Goal: Task Accomplishment & Management: Manage account settings

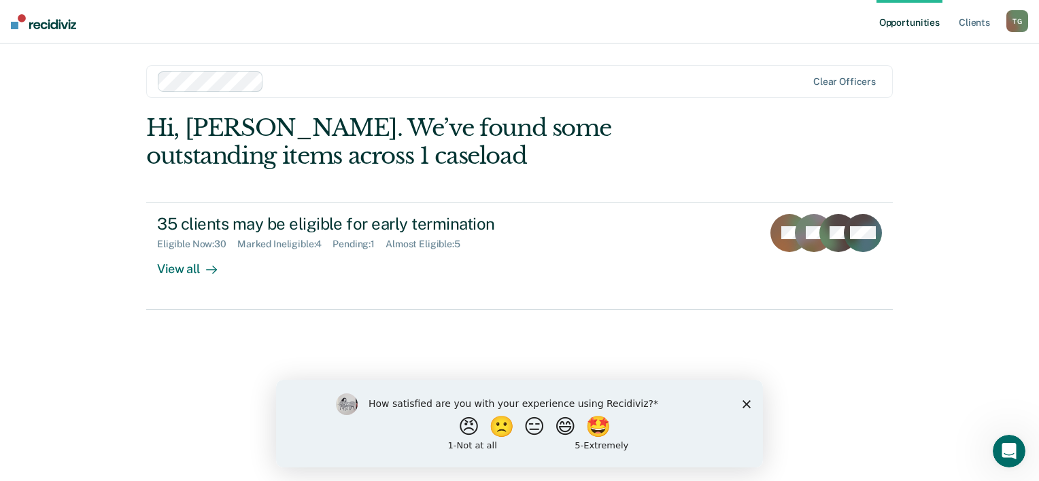
drag, startPoint x: 746, startPoint y: 403, endPoint x: 1017, endPoint y: 774, distance: 459.9
click at [746, 403] on polygon "Close survey" at bounding box center [747, 404] width 8 height 8
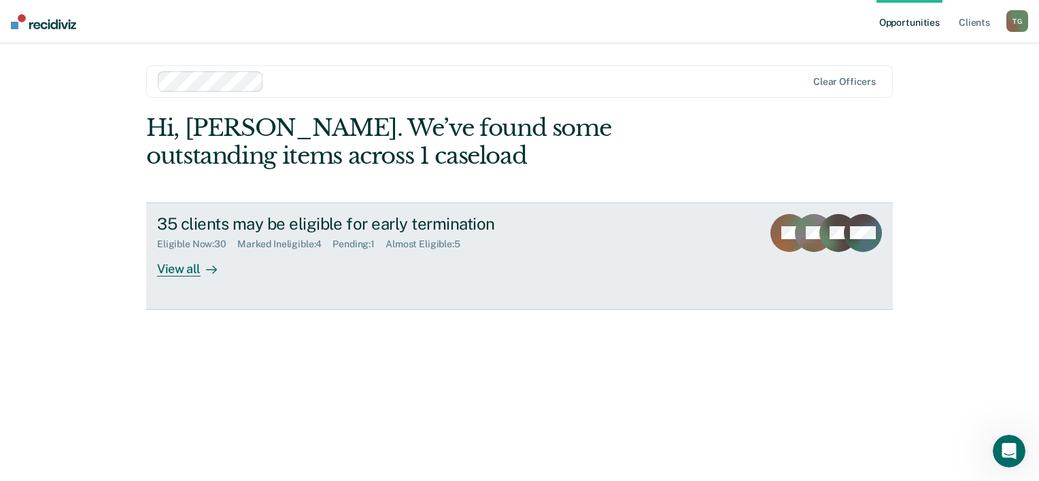
click at [177, 262] on div "View all" at bounding box center [195, 263] width 76 height 27
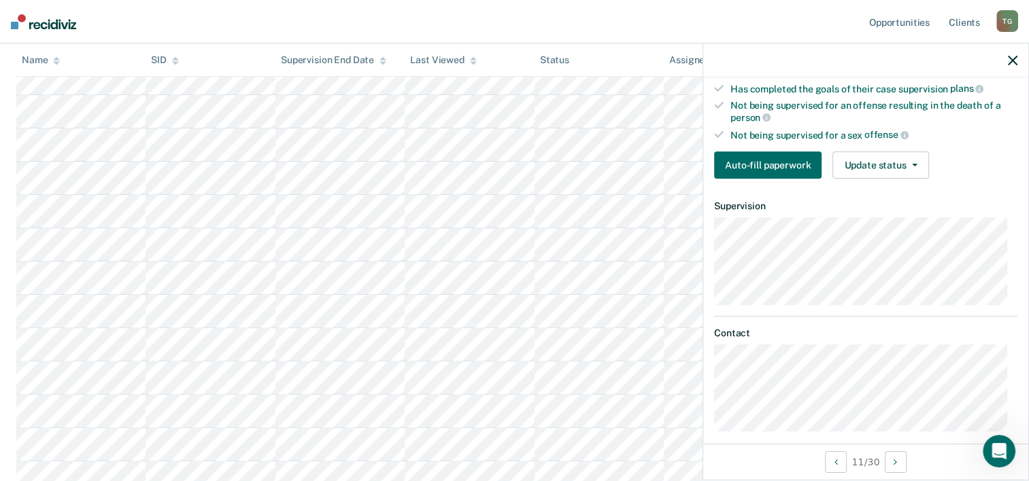
scroll to position [235, 0]
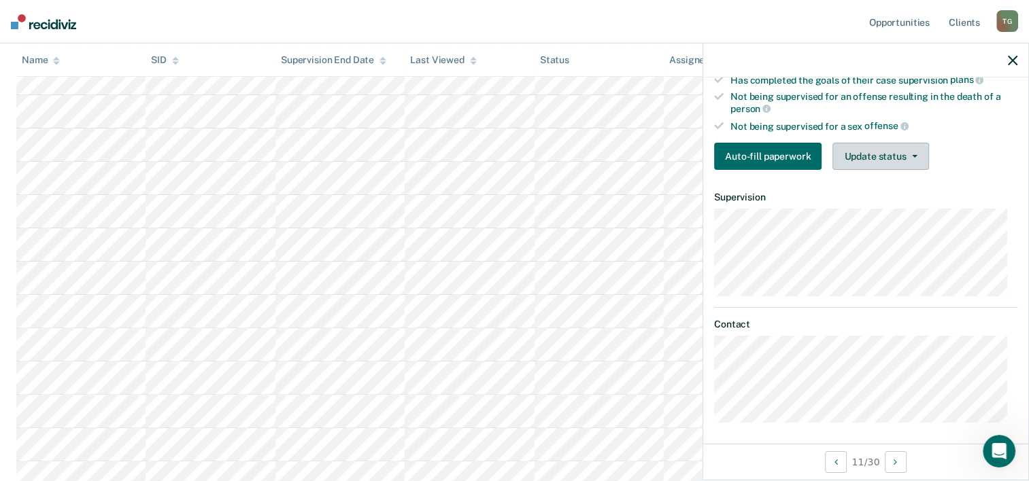
click at [890, 146] on button "Update status" at bounding box center [880, 156] width 96 height 27
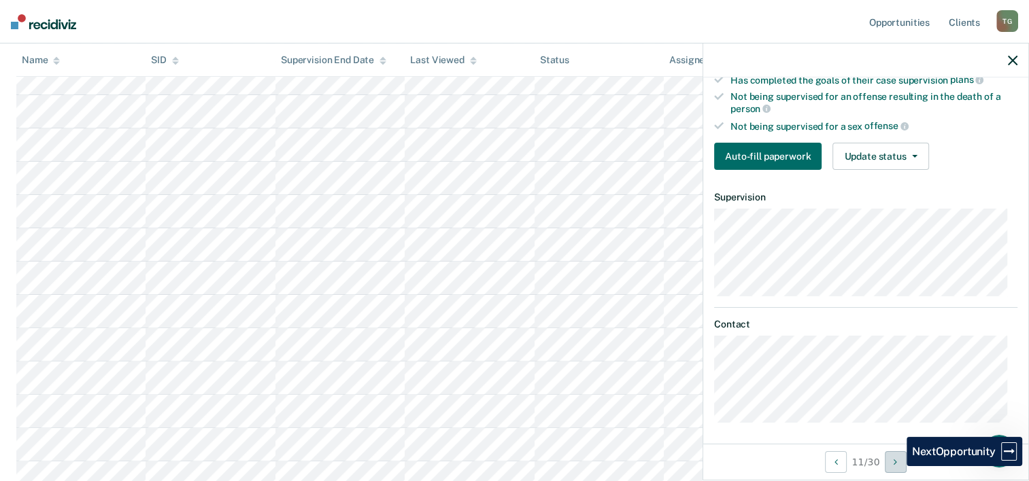
click at [896, 467] on icon "Next Opportunity" at bounding box center [895, 463] width 3 height 10
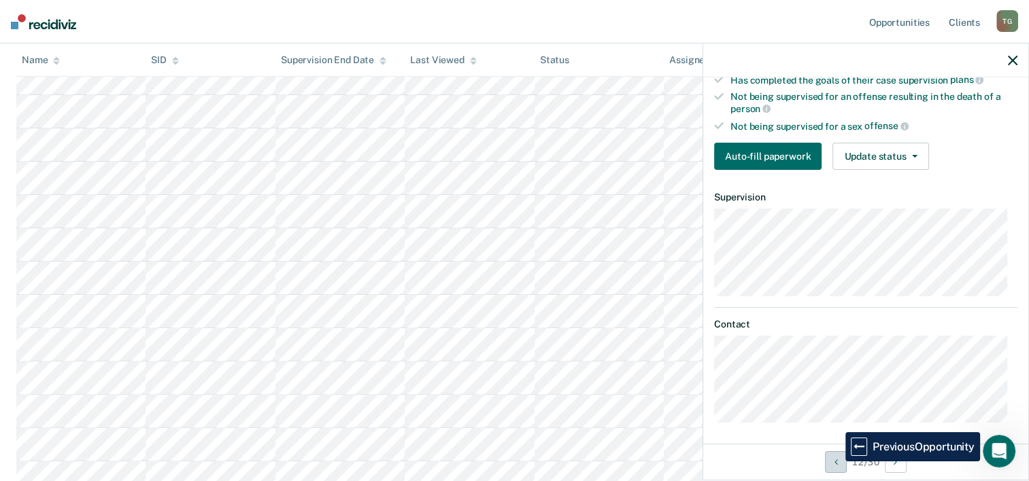
click at [835, 462] on icon "Previous Opportunity" at bounding box center [835, 463] width 3 height 10
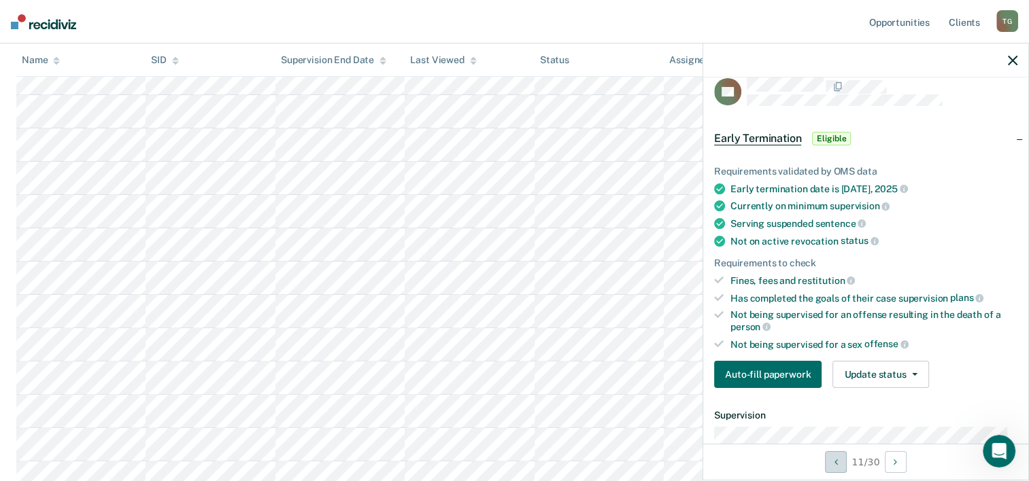
scroll to position [0, 0]
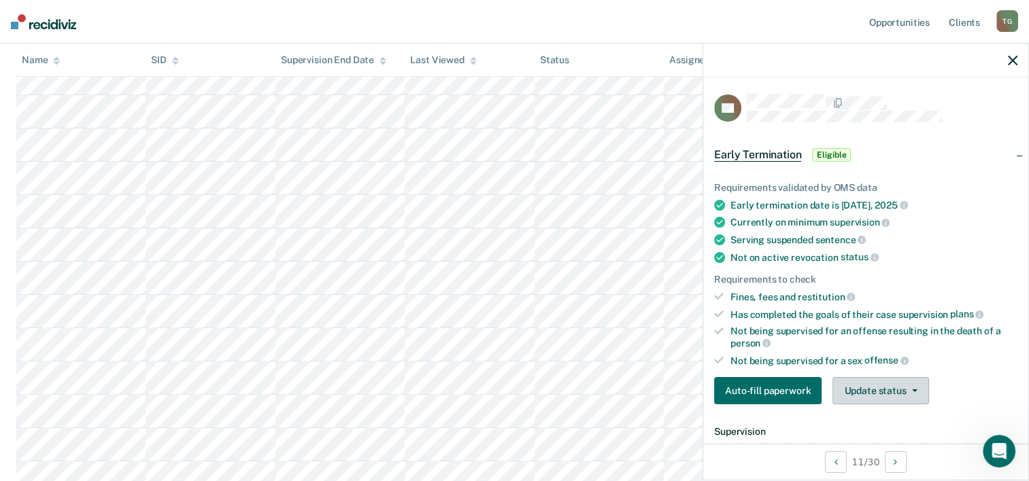
click at [872, 390] on button "Update status" at bounding box center [880, 390] width 96 height 27
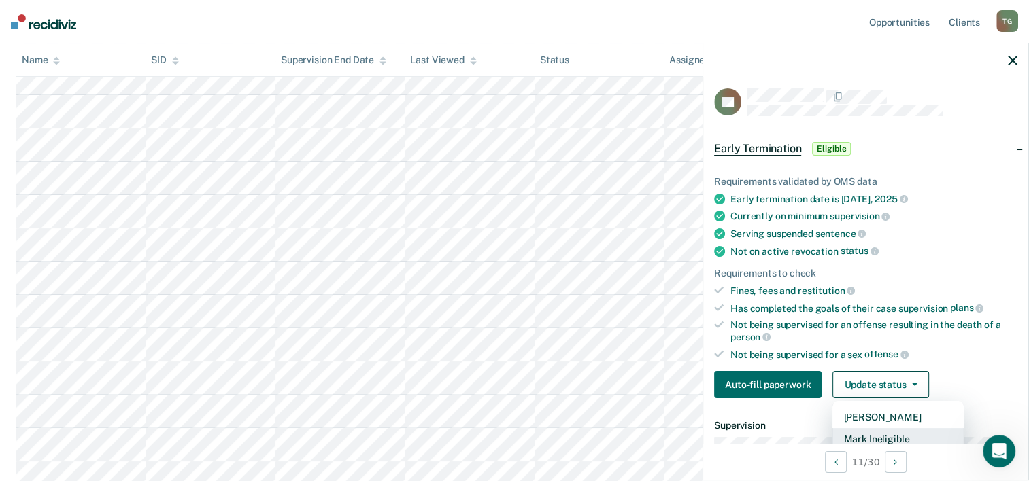
click at [885, 433] on button "Mark Ineligible" at bounding box center [897, 439] width 131 height 22
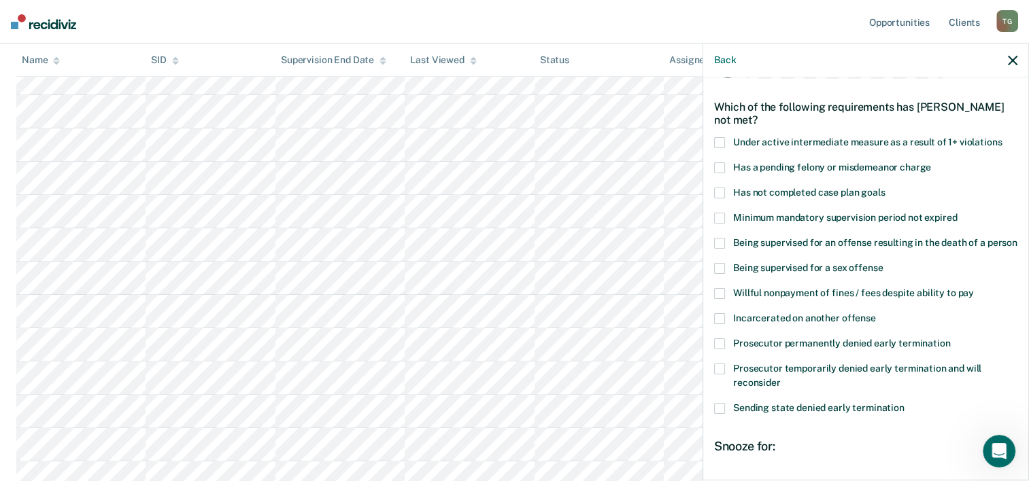
scroll to position [74, 0]
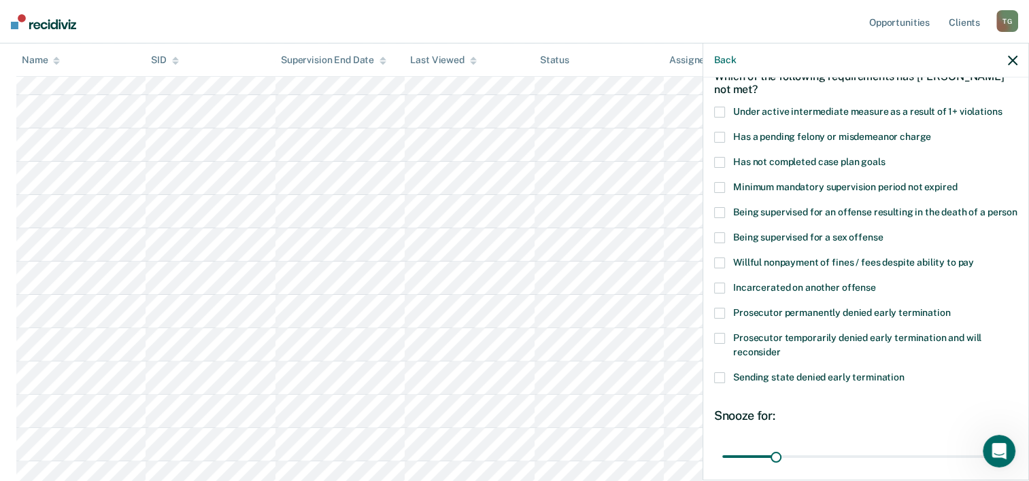
click at [719, 319] on span at bounding box center [719, 313] width 11 height 11
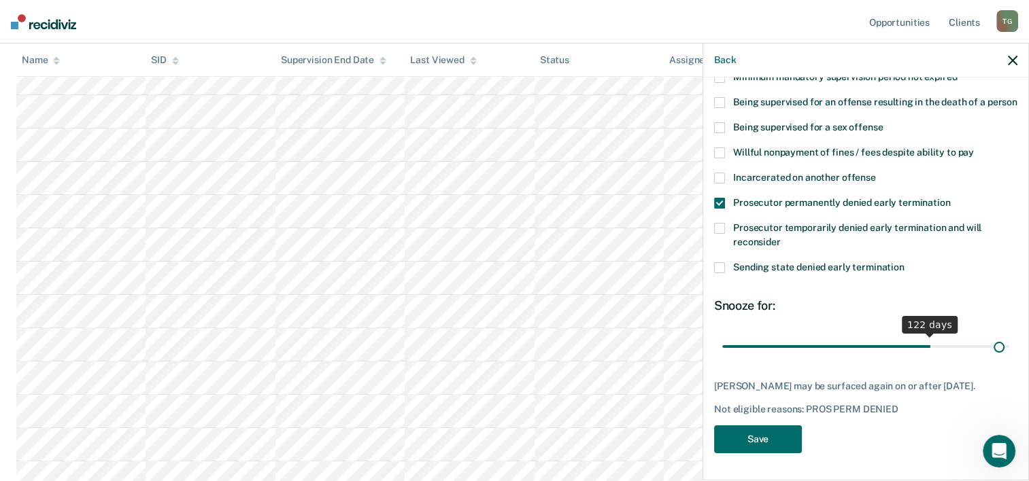
scroll to position [197, 0]
drag, startPoint x: 773, startPoint y: 337, endPoint x: 1031, endPoint y: 344, distance: 258.5
type input "166"
click at [1009, 346] on input "range" at bounding box center [865, 347] width 287 height 24
click at [777, 433] on button "Save" at bounding box center [758, 440] width 88 height 28
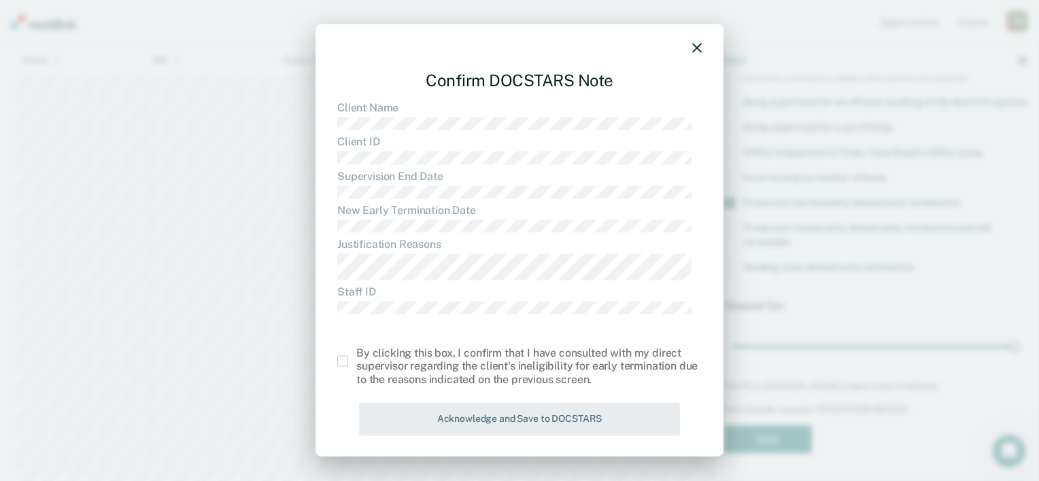
click at [339, 358] on span at bounding box center [342, 361] width 11 height 11
click at [356, 356] on input "checkbox" at bounding box center [356, 356] width 0 height 0
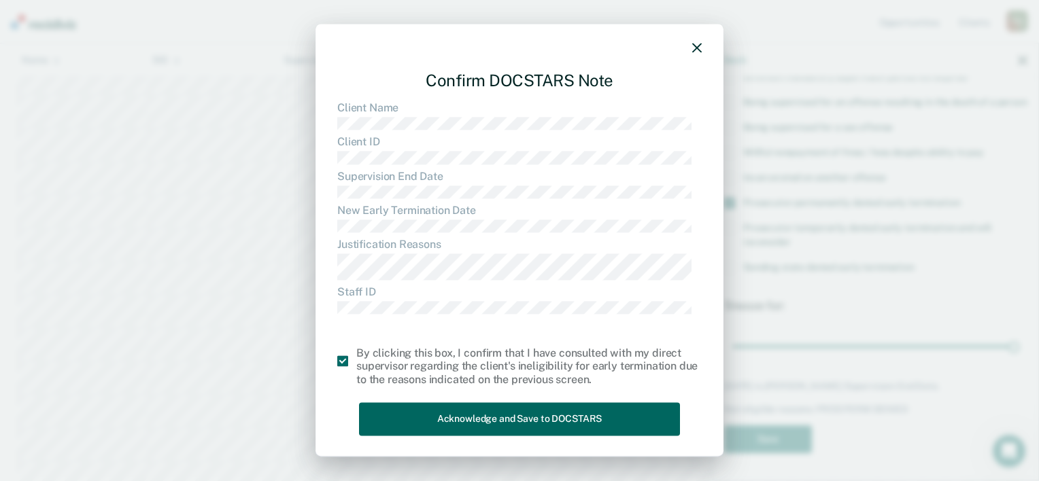
click at [411, 408] on button "Acknowledge and Save to DOCSTARS" at bounding box center [519, 419] width 321 height 33
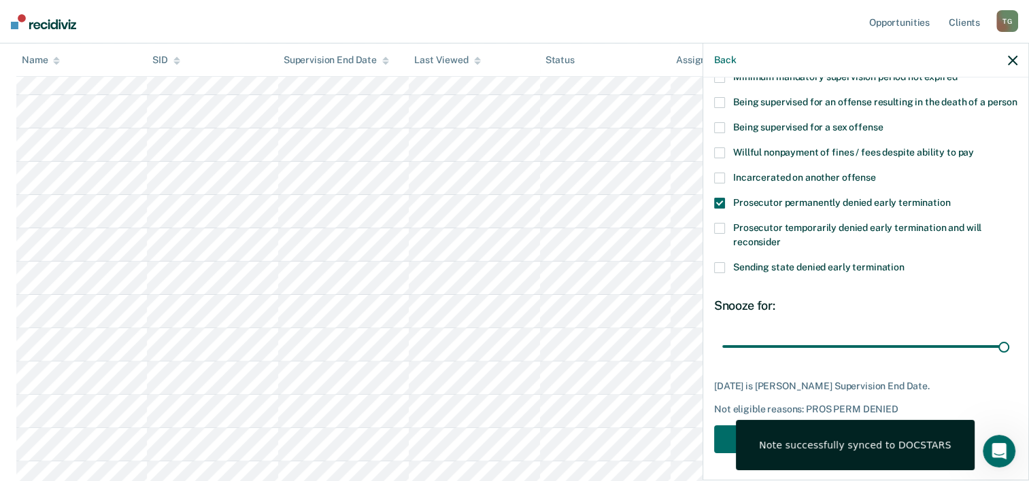
click at [1011, 57] on icon "button" at bounding box center [1013, 61] width 10 height 10
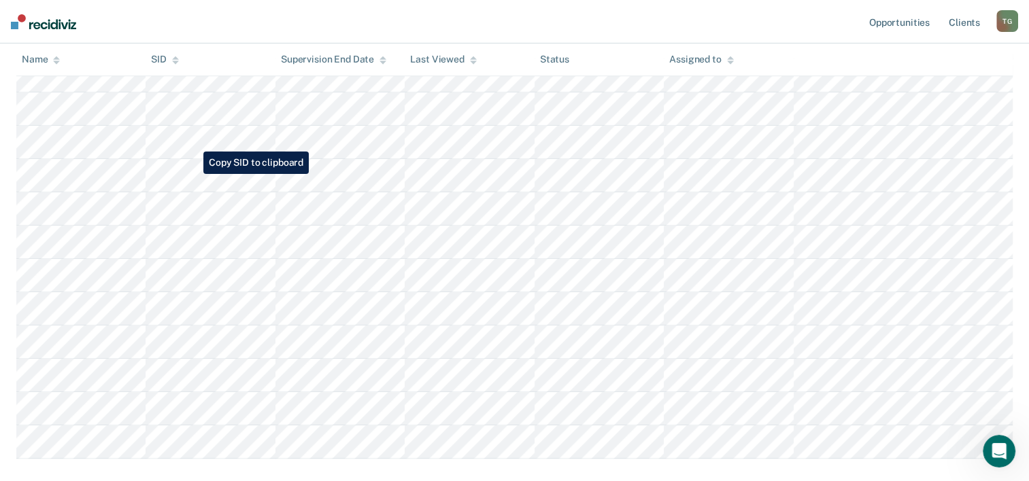
scroll to position [816, 0]
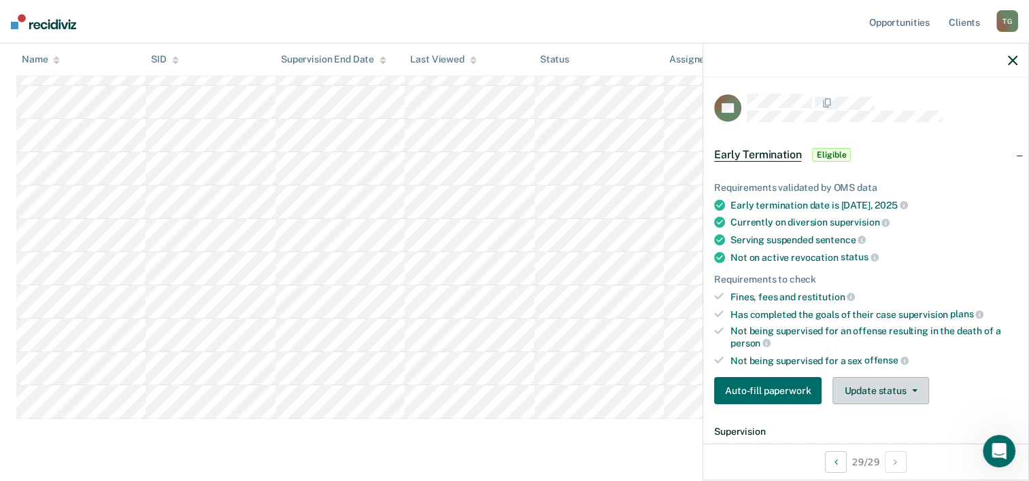
click at [877, 384] on button "Update status" at bounding box center [880, 390] width 96 height 27
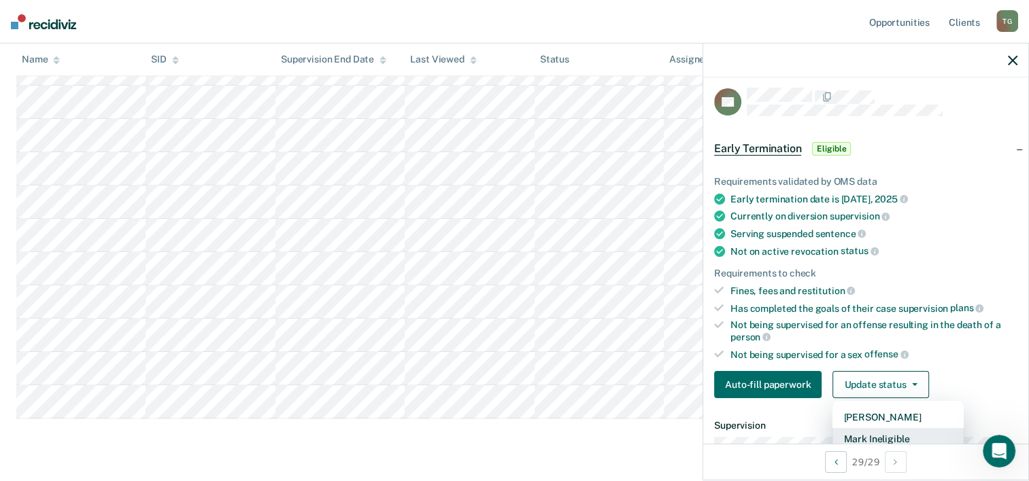
click at [868, 435] on button "Mark Ineligible" at bounding box center [897, 439] width 131 height 22
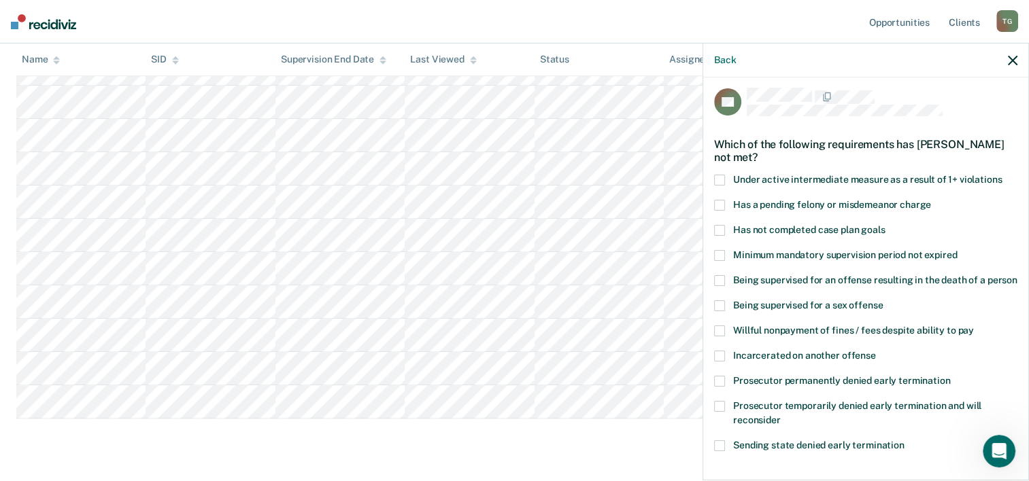
click at [718, 337] on span at bounding box center [719, 331] width 11 height 11
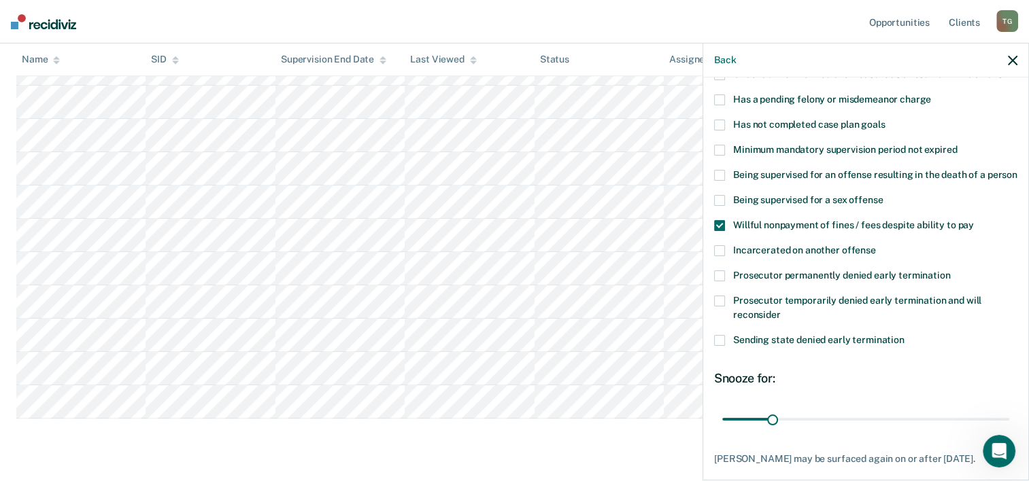
scroll to position [197, 0]
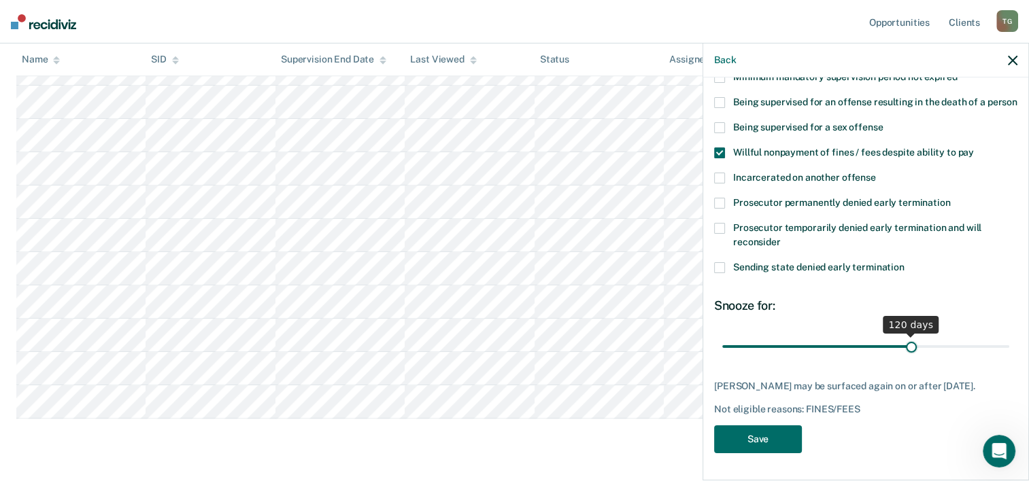
drag, startPoint x: 770, startPoint y: 350, endPoint x: 903, endPoint y: 341, distance: 133.6
type input "120"
click at [903, 341] on input "range" at bounding box center [865, 347] width 287 height 24
click at [785, 437] on button "Save" at bounding box center [758, 440] width 88 height 28
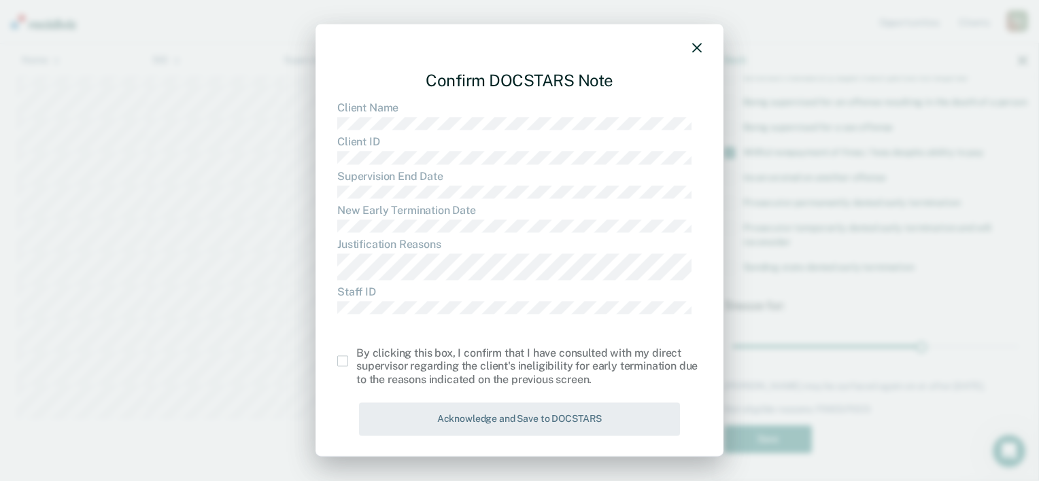
click at [346, 362] on span at bounding box center [342, 361] width 11 height 11
click at [356, 356] on input "checkbox" at bounding box center [356, 356] width 0 height 0
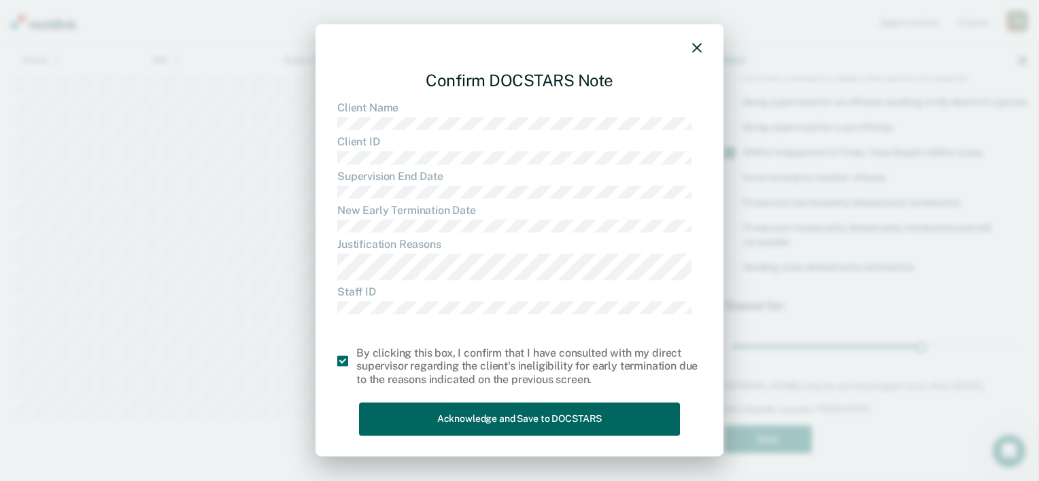
click at [394, 420] on button "Acknowledge and Save to DOCSTARS" at bounding box center [519, 419] width 321 height 33
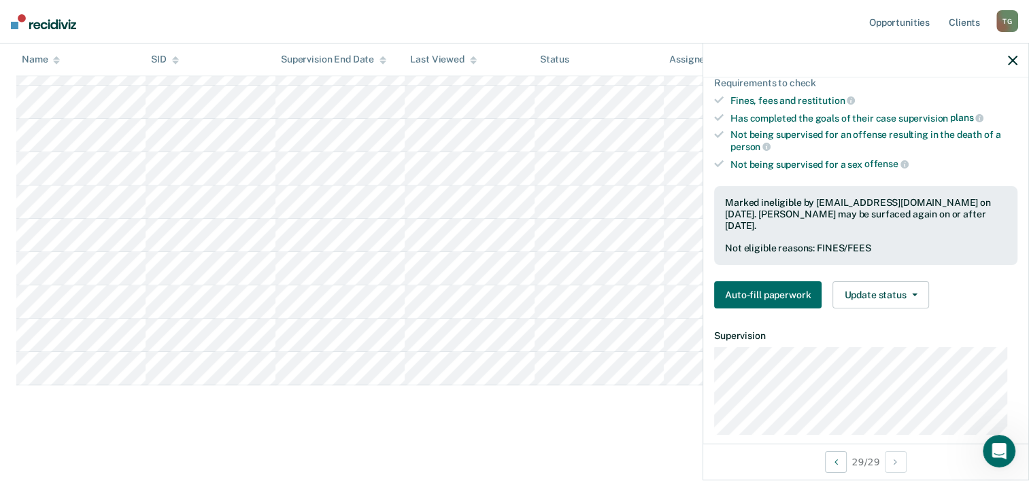
click at [1015, 55] on button "button" at bounding box center [1013, 60] width 10 height 12
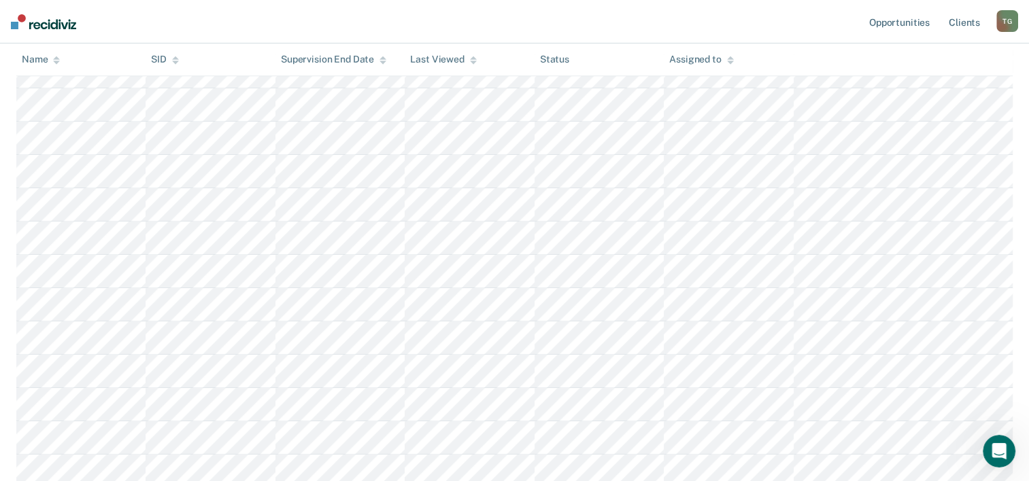
scroll to position [544, 0]
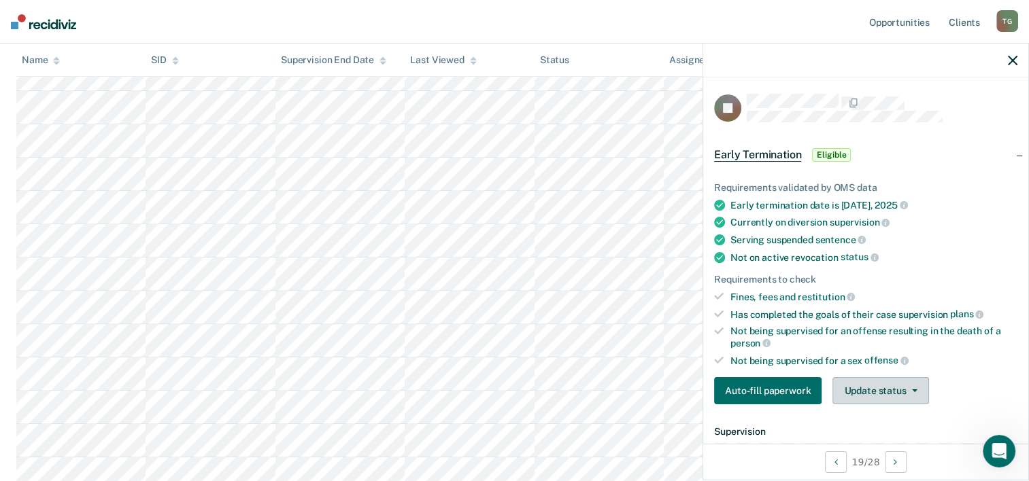
click at [910, 394] on button "Update status" at bounding box center [880, 390] width 96 height 27
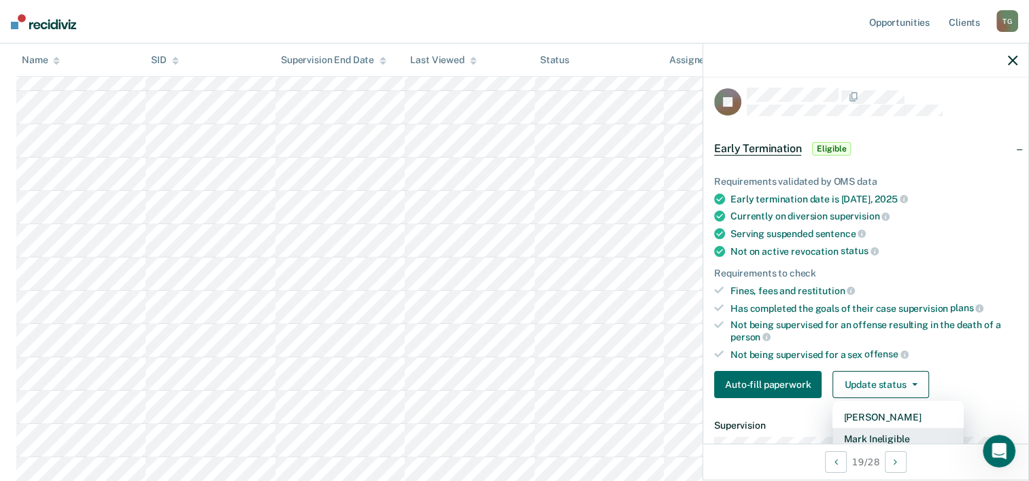
click at [871, 433] on button "Mark Ineligible" at bounding box center [897, 439] width 131 height 22
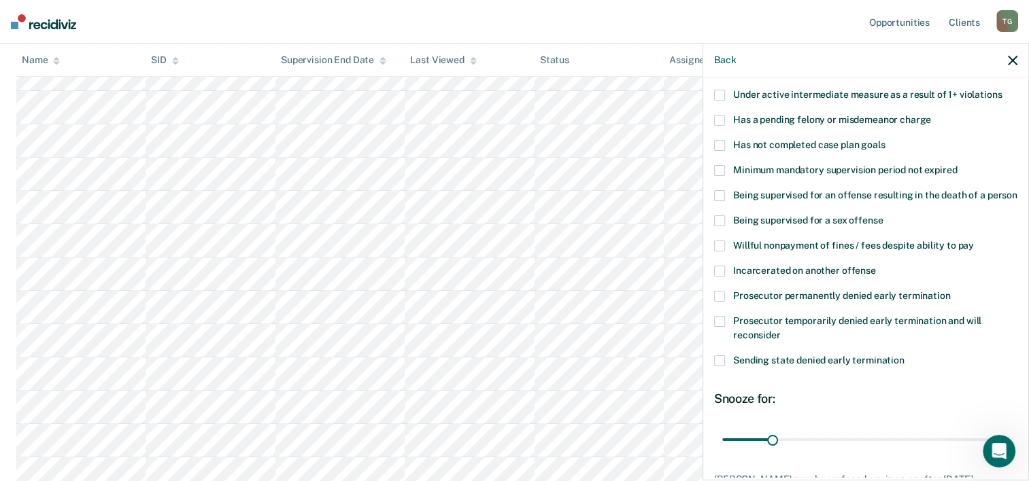
scroll to position [142, 0]
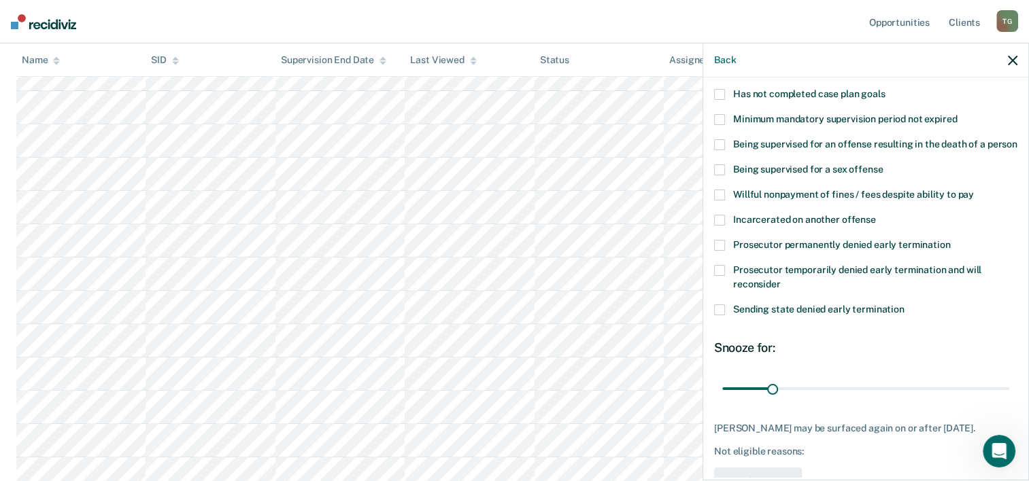
click at [714, 251] on span at bounding box center [719, 245] width 11 height 11
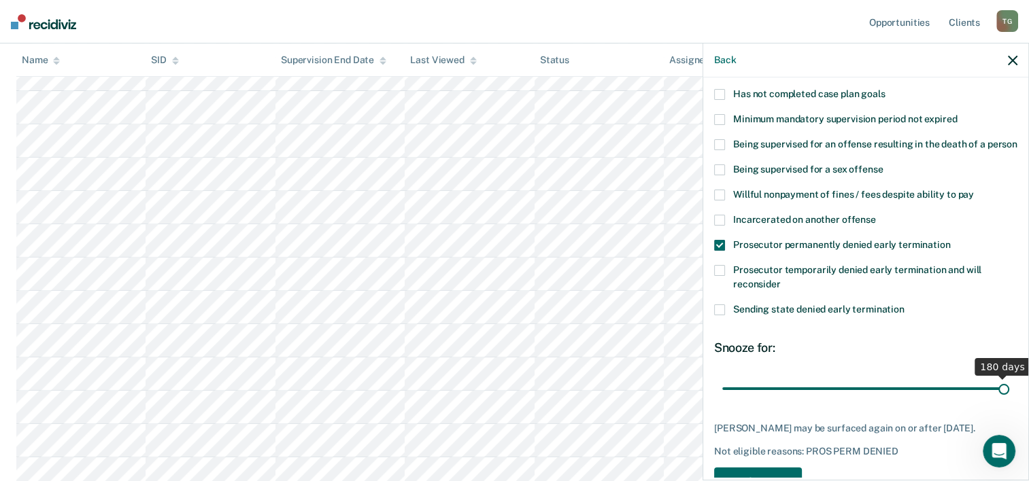
drag, startPoint x: 770, startPoint y: 404, endPoint x: 1040, endPoint y: 394, distance: 270.2
type input "180"
click at [1009, 394] on input "range" at bounding box center [865, 389] width 287 height 24
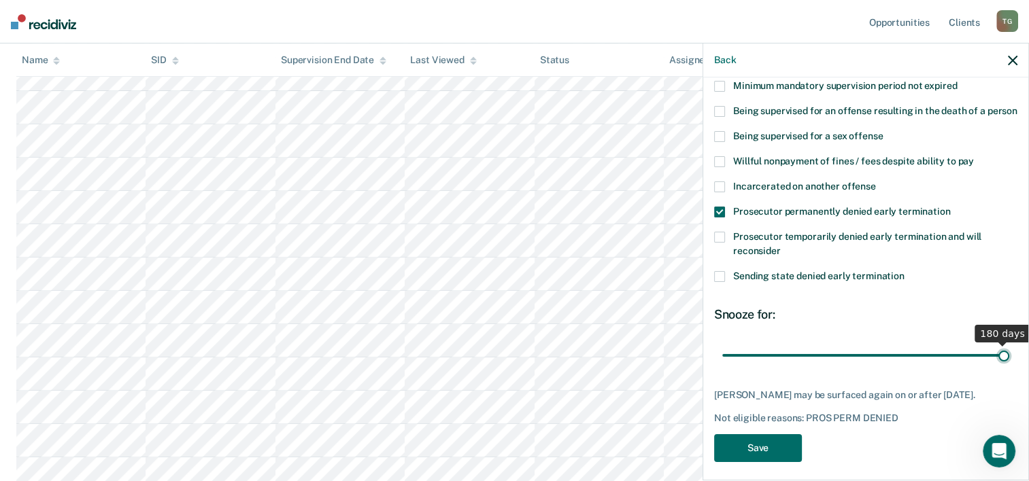
scroll to position [208, 0]
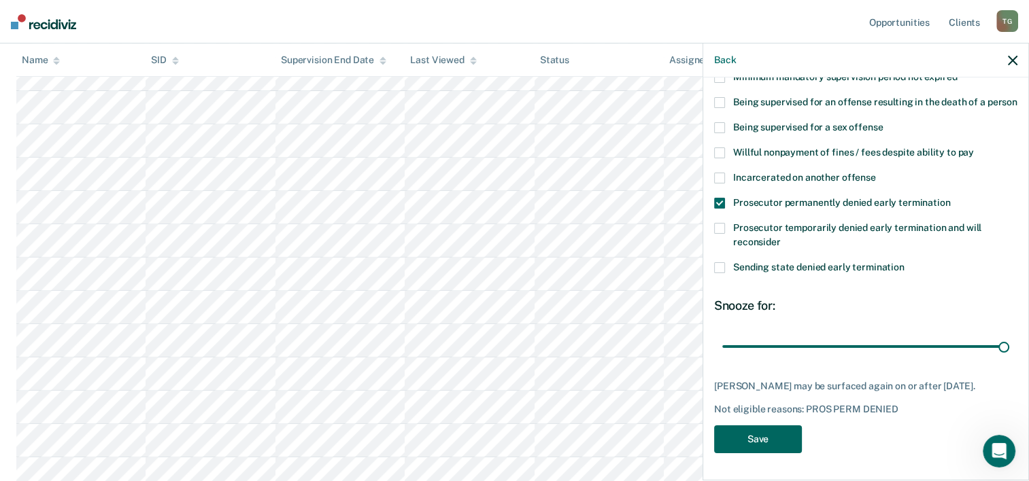
click at [769, 443] on button "Save" at bounding box center [758, 440] width 88 height 28
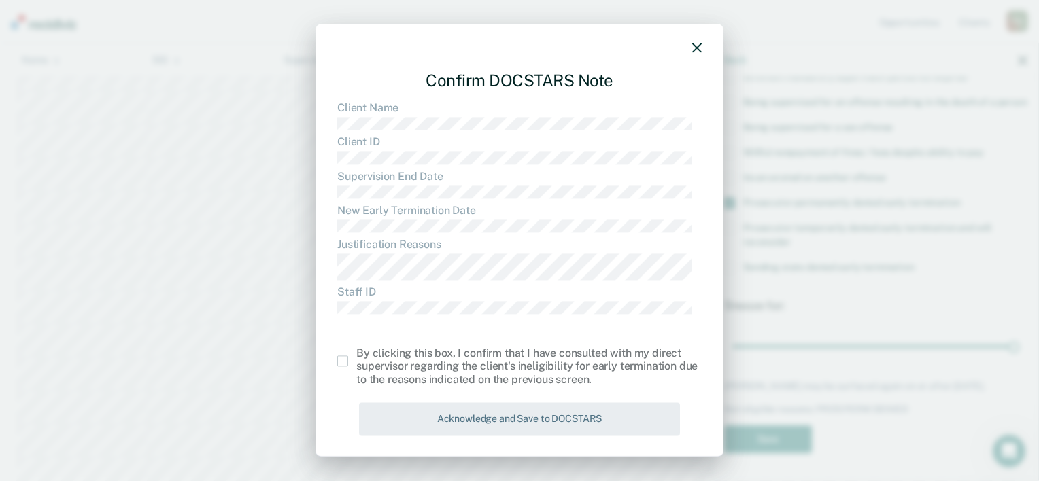
click at [345, 364] on span at bounding box center [342, 361] width 11 height 11
click at [356, 356] on input "checkbox" at bounding box center [356, 356] width 0 height 0
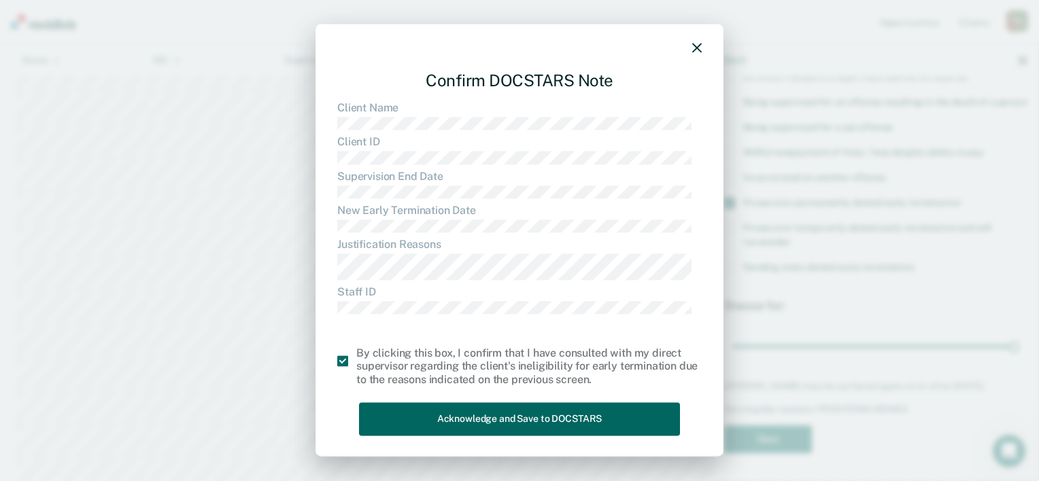
click at [459, 424] on button "Acknowledge and Save to DOCSTARS" at bounding box center [519, 419] width 321 height 33
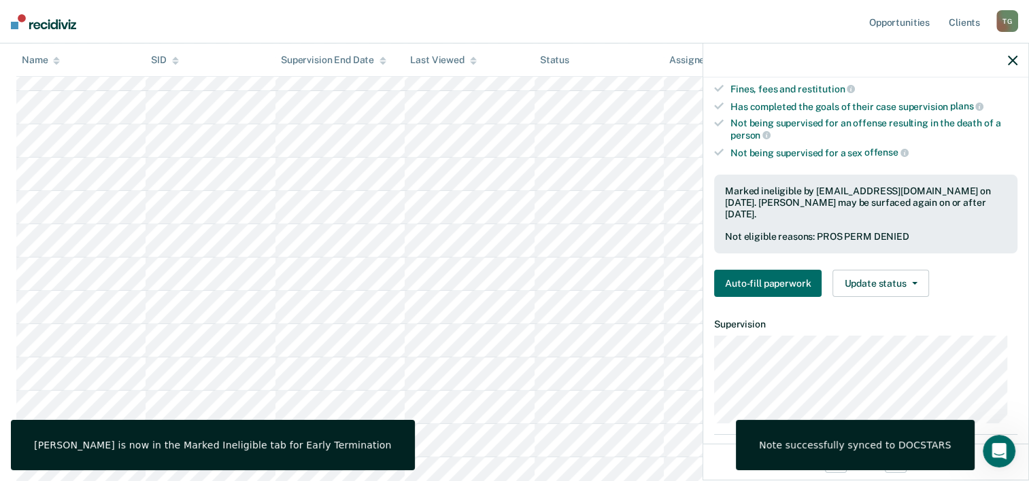
click at [1013, 63] on icon "button" at bounding box center [1013, 61] width 10 height 10
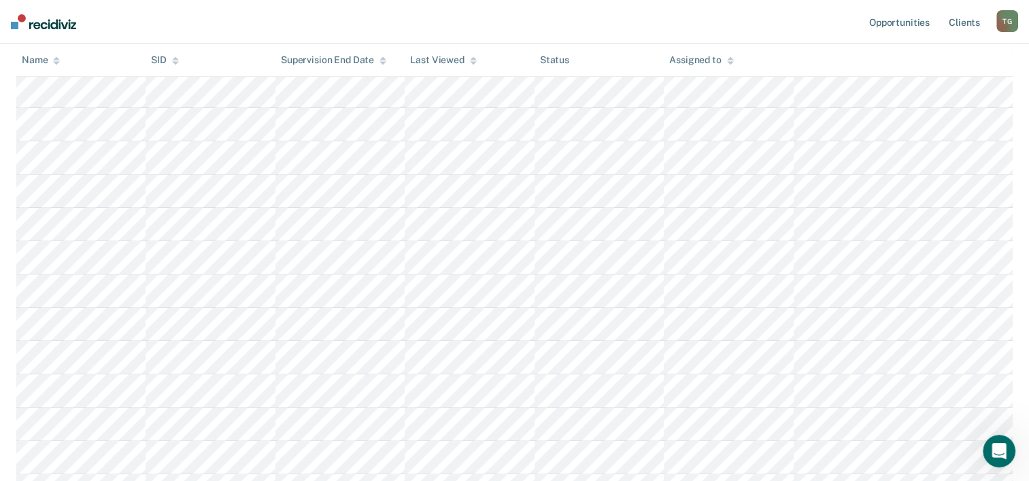
scroll to position [204, 0]
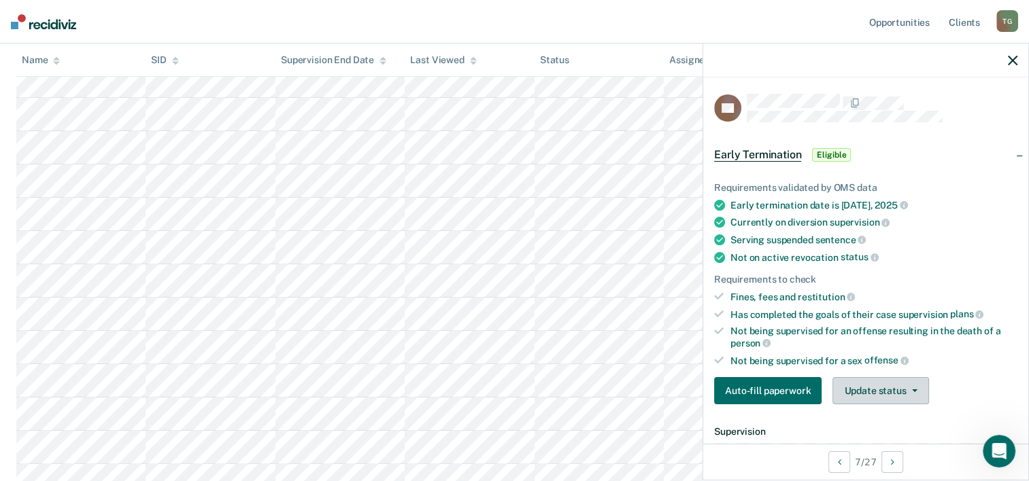
click at [881, 388] on button "Update status" at bounding box center [880, 390] width 96 height 27
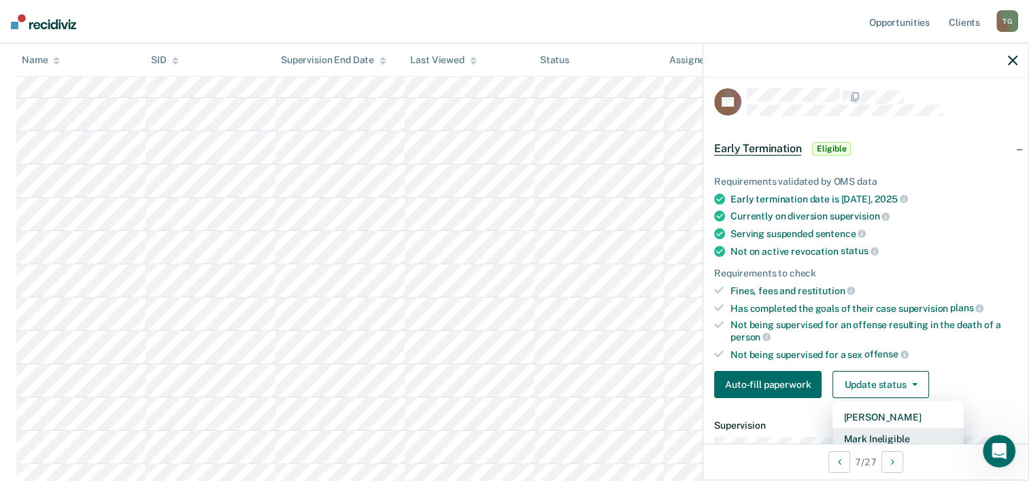
click at [873, 428] on button "Mark Ineligible" at bounding box center [897, 439] width 131 height 22
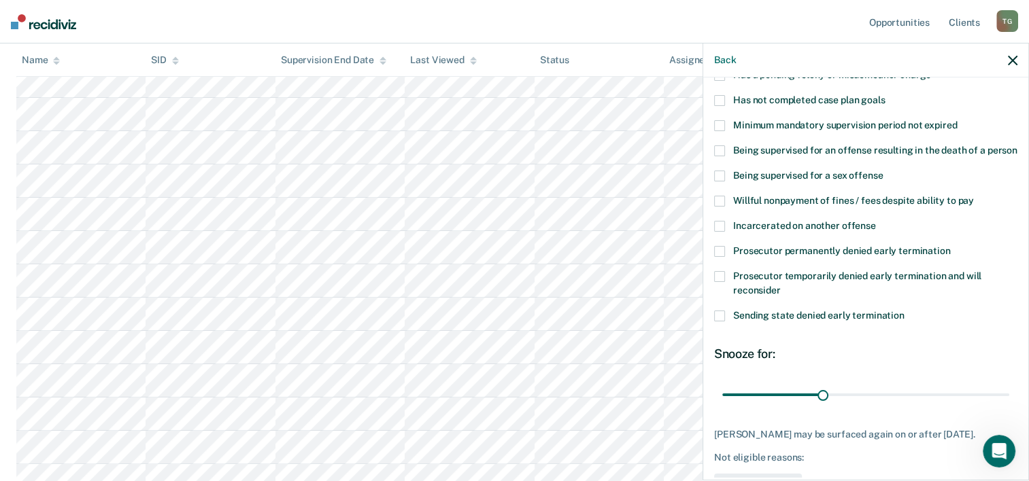
scroll to position [142, 0]
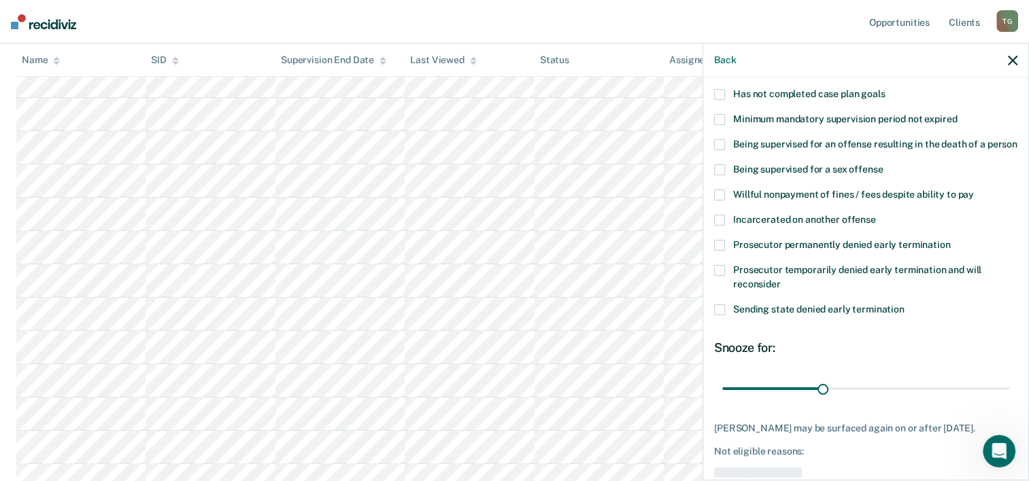
click at [718, 276] on span at bounding box center [719, 270] width 11 height 11
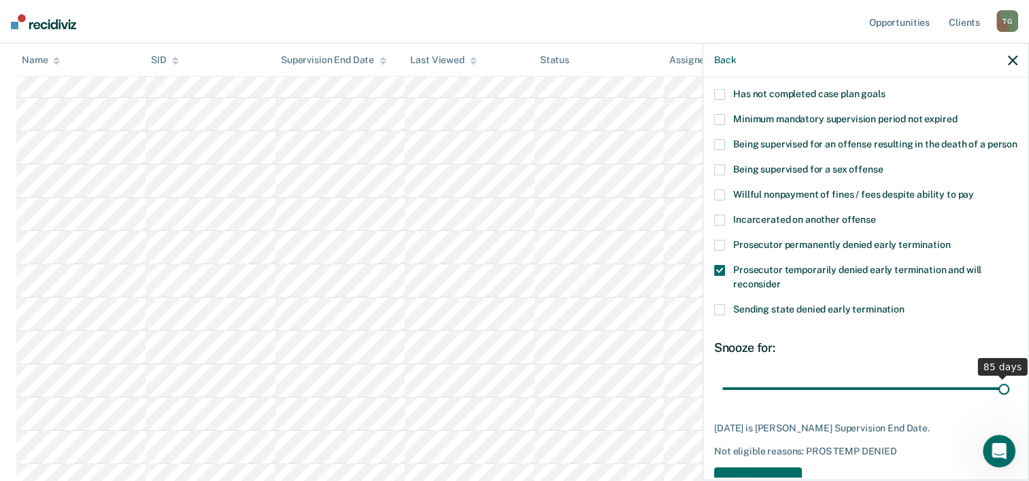
drag, startPoint x: 817, startPoint y: 403, endPoint x: 1012, endPoint y: 396, distance: 194.6
type input "85"
click at [1009, 396] on input "range" at bounding box center [865, 389] width 287 height 24
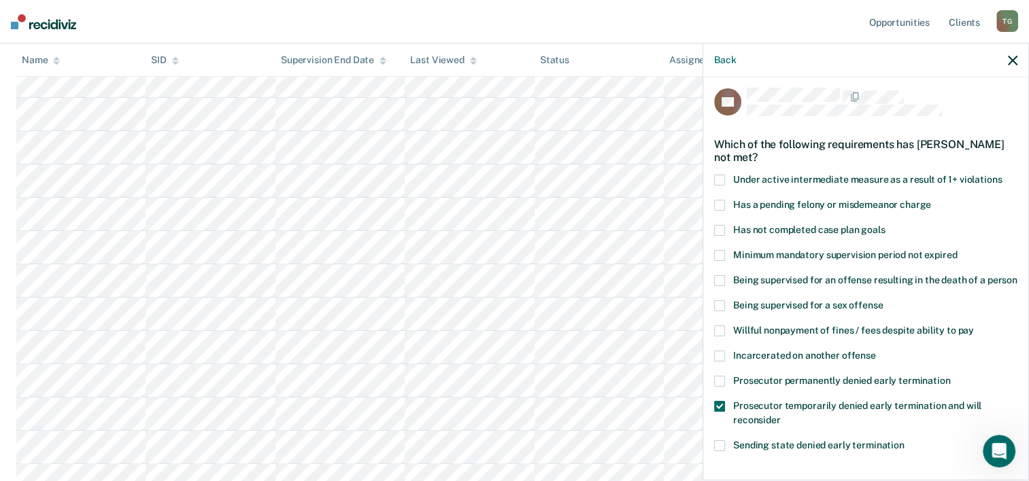
scroll to position [197, 0]
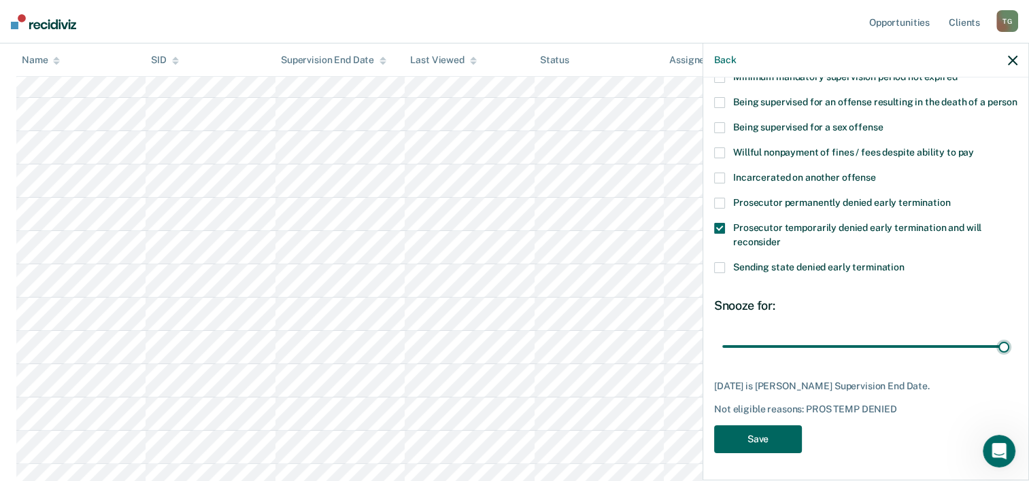
click at [769, 446] on button "Save" at bounding box center [758, 440] width 88 height 28
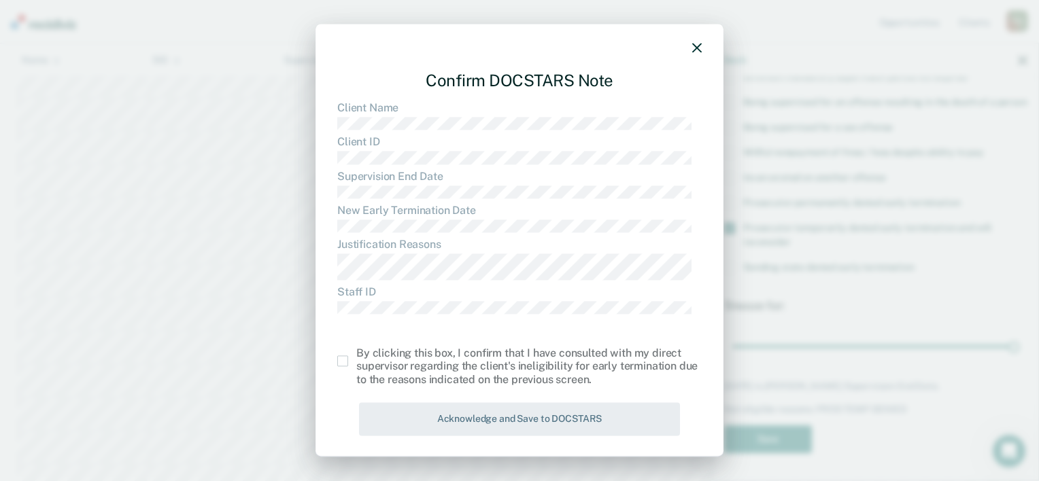
click at [345, 363] on span at bounding box center [342, 361] width 11 height 11
click at [356, 356] on input "checkbox" at bounding box center [356, 356] width 0 height 0
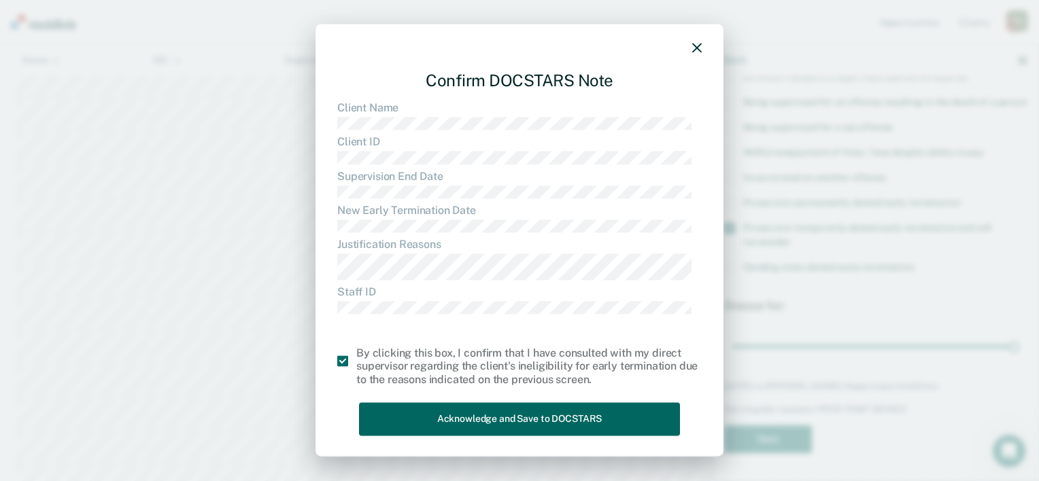
click at [473, 418] on button "Acknowledge and Save to DOCSTARS" at bounding box center [519, 419] width 321 height 33
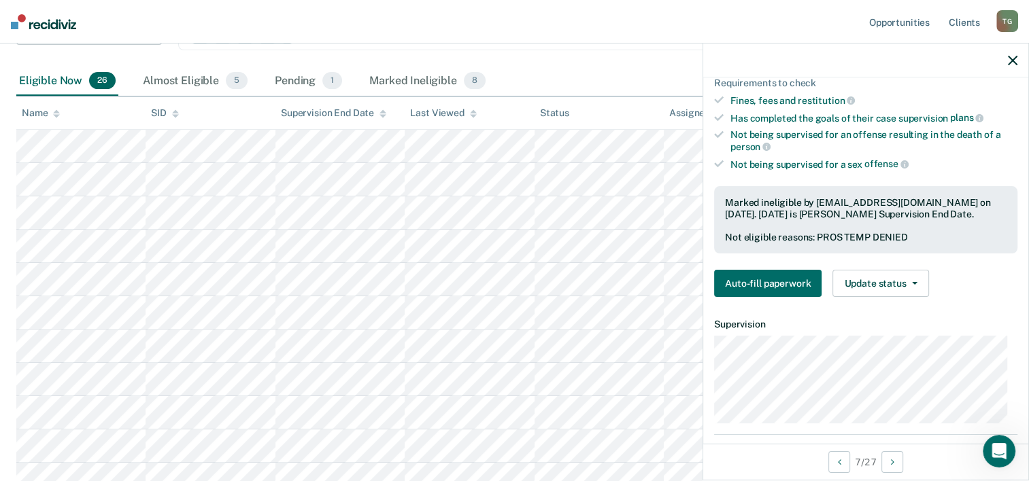
scroll to position [68, 0]
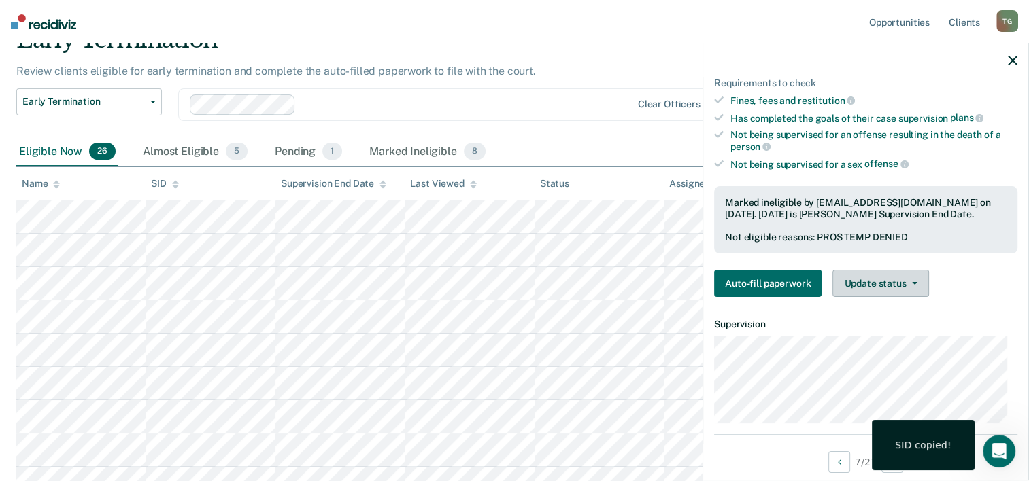
click at [911, 286] on button "Update status" at bounding box center [880, 283] width 96 height 27
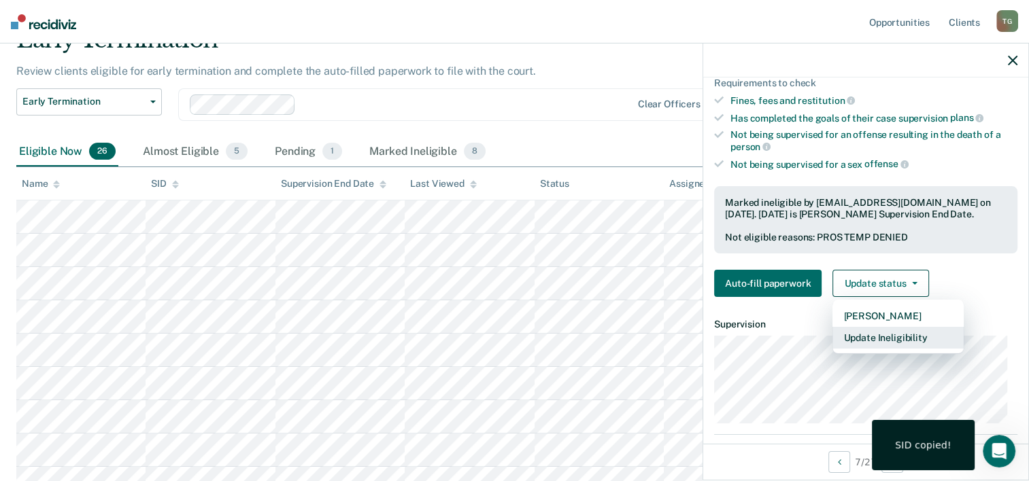
click at [875, 347] on button "Update Ineligibility" at bounding box center [897, 338] width 131 height 22
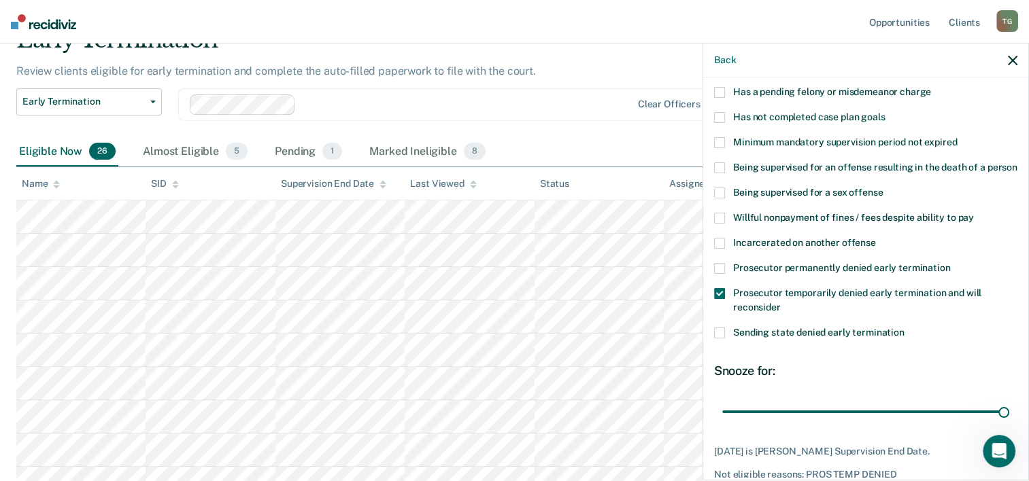
scroll to position [61, 0]
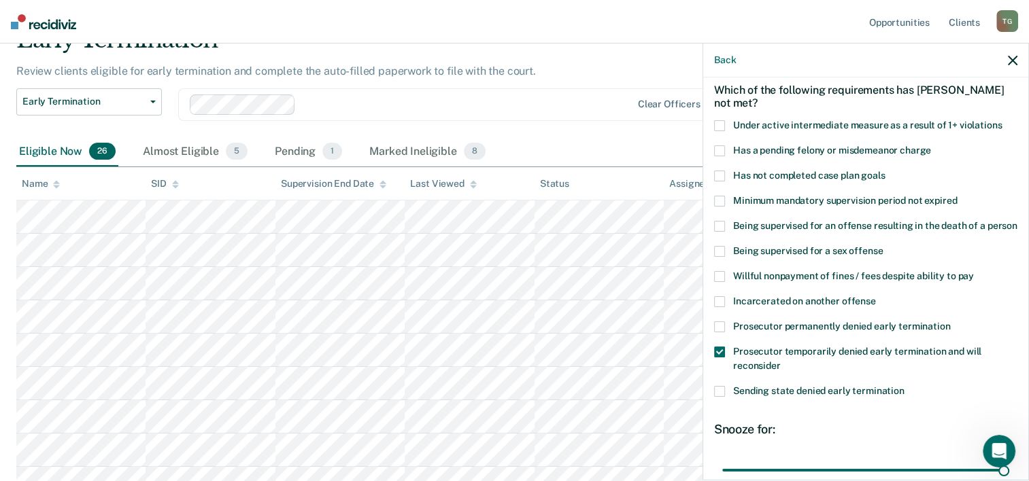
click at [718, 176] on span at bounding box center [719, 176] width 11 height 11
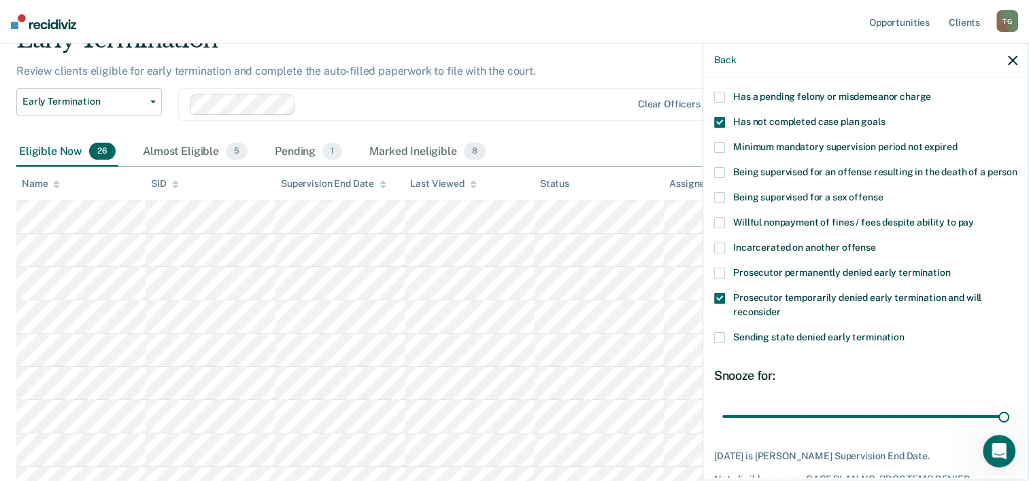
scroll to position [197, 0]
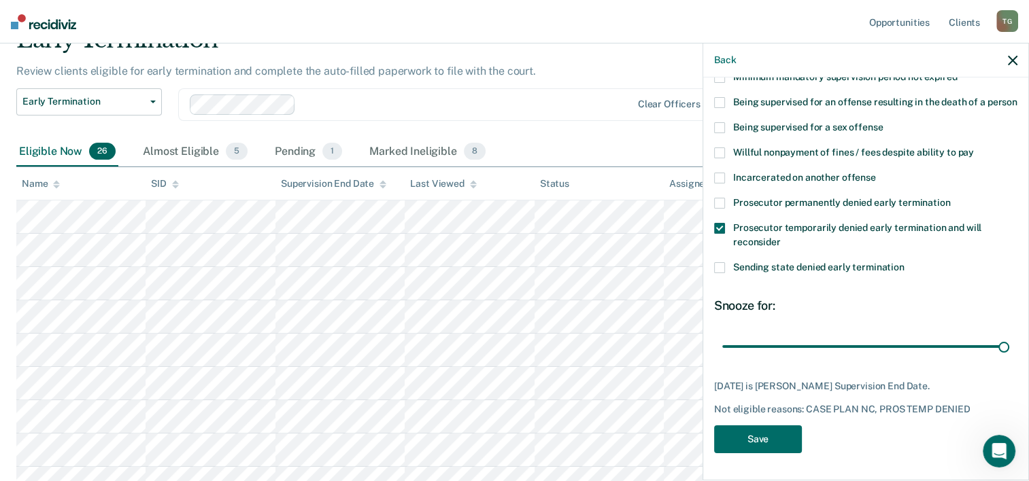
click at [718, 231] on span at bounding box center [719, 228] width 11 height 11
click at [758, 439] on button "Save" at bounding box center [758, 440] width 88 height 28
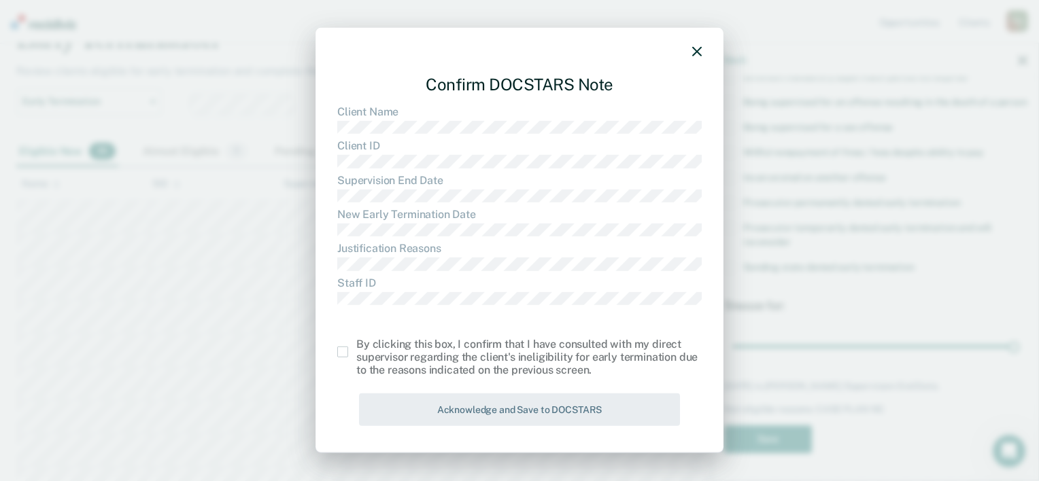
click at [345, 358] on div "By clicking this box, I confirm that I have consulted with my direct supervisor…" at bounding box center [519, 357] width 365 height 39
click at [337, 346] on div "Confirm DOCSTARS Note Client Name Client ID Supervision End Date New Early Term…" at bounding box center [520, 241] width 408 height 426
click at [340, 350] on span at bounding box center [342, 352] width 11 height 11
click at [356, 347] on input "checkbox" at bounding box center [356, 347] width 0 height 0
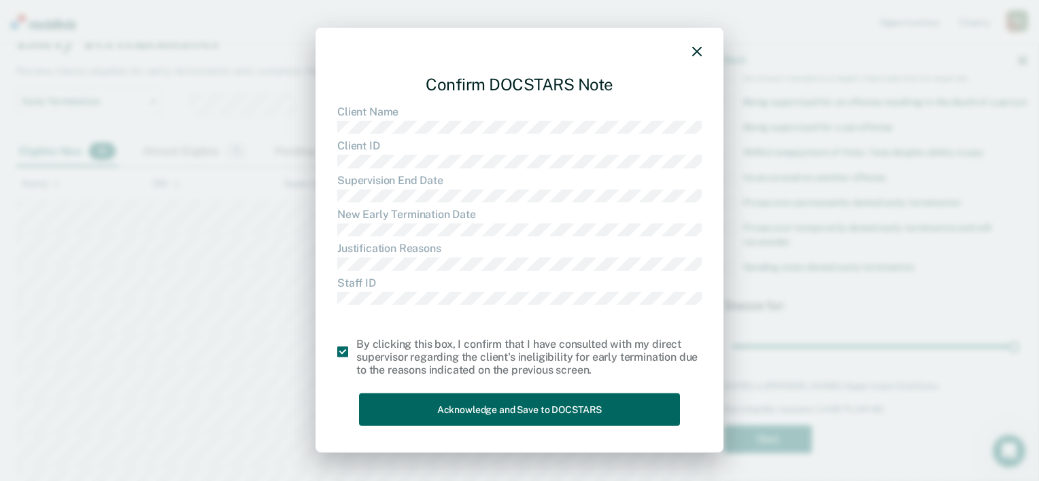
click at [403, 408] on button "Acknowledge and Save to DOCSTARS" at bounding box center [519, 409] width 321 height 33
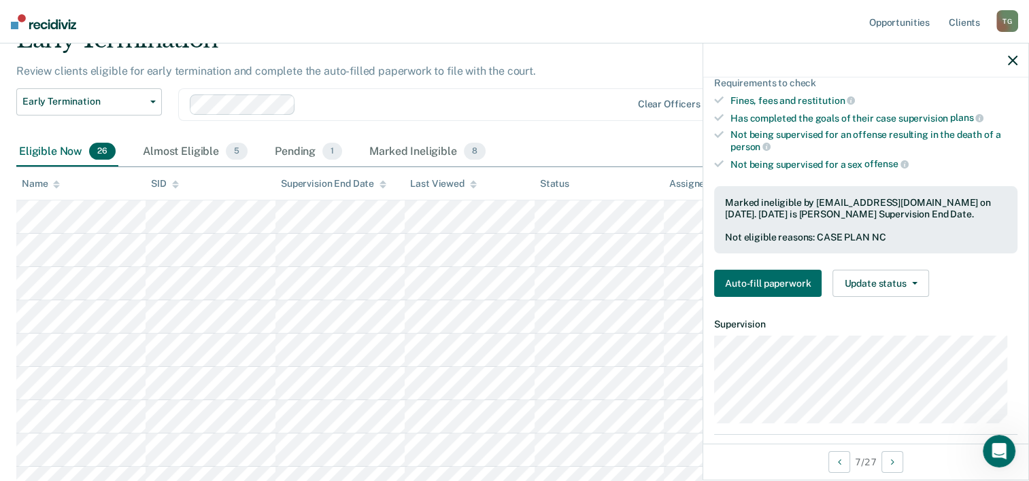
click at [1015, 63] on icon "button" at bounding box center [1013, 61] width 10 height 10
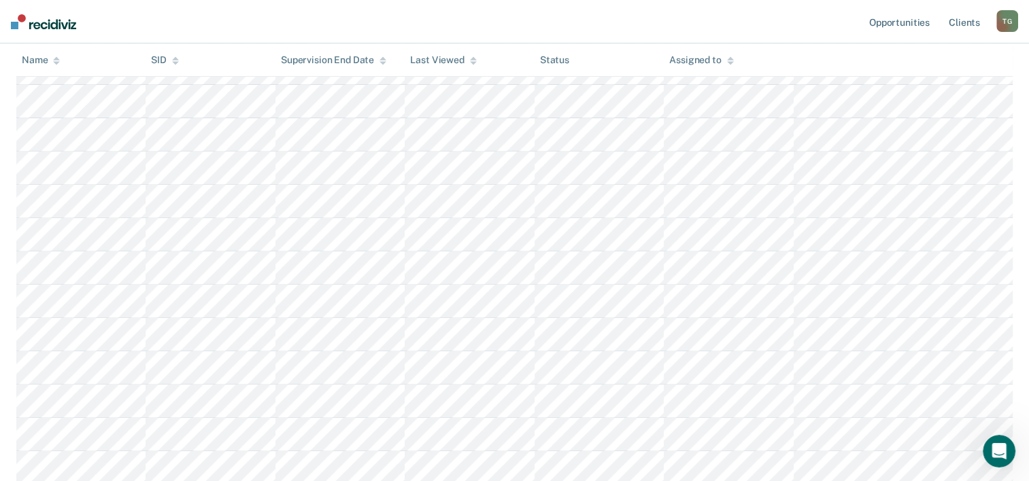
scroll to position [544, 0]
